Goal: Navigation & Orientation: Understand site structure

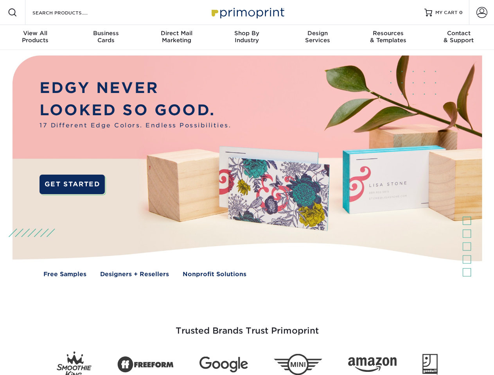
click at [247, 188] on img at bounding box center [246, 172] width 489 height 244
click at [13, 13] on span at bounding box center [12, 12] width 9 height 9
click at [481, 13] on span at bounding box center [481, 12] width 11 height 11
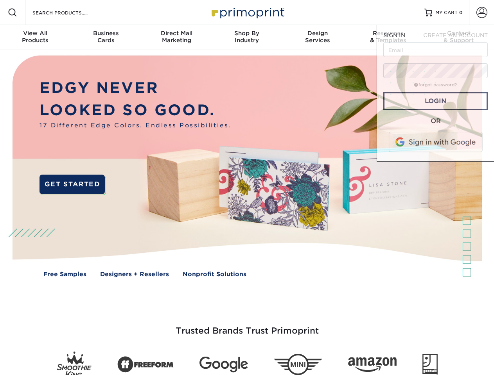
click at [35, 38] on div "View All Products" at bounding box center [35, 37] width 70 height 14
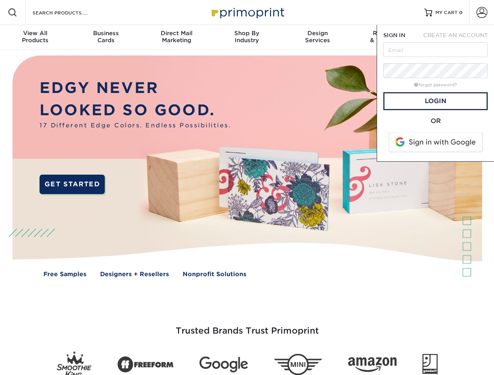
click at [106, 38] on div "Business Cards" at bounding box center [105, 37] width 70 height 14
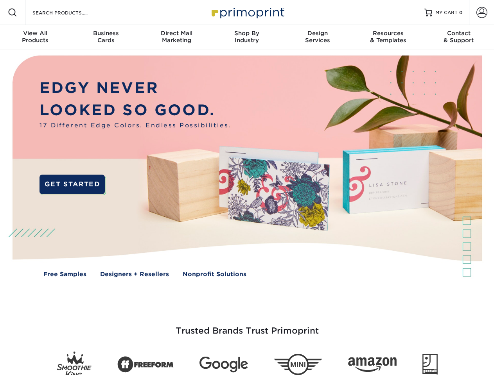
click at [176, 38] on div "Direct Mail Marketing" at bounding box center [176, 37] width 70 height 14
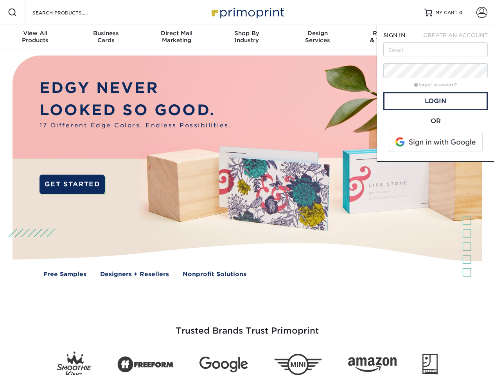
click at [247, 38] on div "Shop By Industry" at bounding box center [246, 37] width 70 height 14
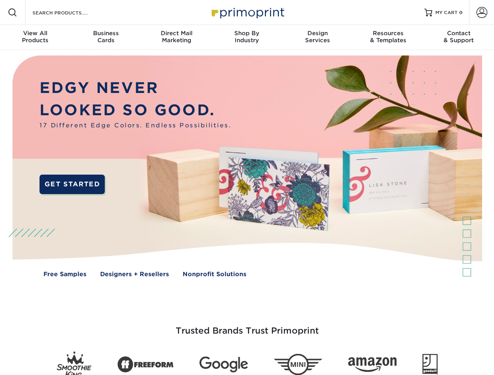
click at [317, 38] on div "Design Services" at bounding box center [317, 37] width 70 height 14
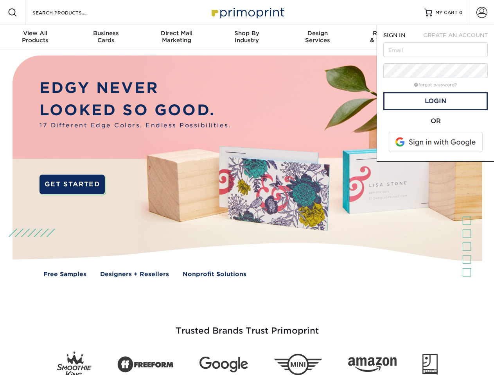
click at [388, 38] on span "SIGN IN" at bounding box center [394, 35] width 22 height 6
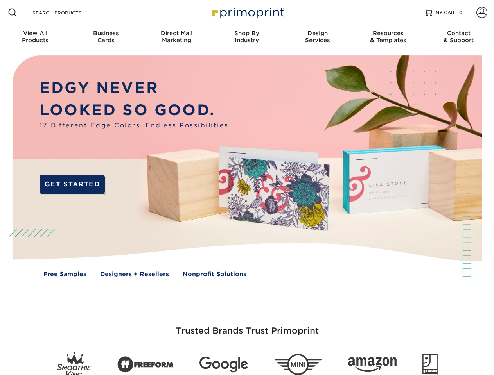
click at [458, 38] on div "Contact & Support" at bounding box center [458, 37] width 70 height 14
